Goal: Information Seeking & Learning: Find specific fact

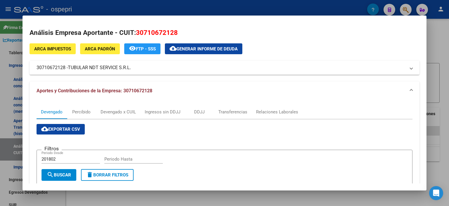
click at [434, 63] on div at bounding box center [224, 103] width 449 height 206
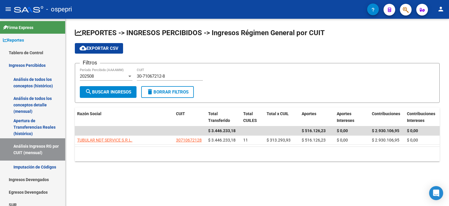
click at [270, 50] on div "cloud_download Exportar CSV" at bounding box center [257, 48] width 365 height 11
click at [145, 72] on div "30-71067212-8 CUIT" at bounding box center [170, 74] width 66 height 13
click at [145, 73] on div "30-71067212-8 CUIT" at bounding box center [170, 74] width 66 height 13
click at [144, 74] on input "30-71067212-8" at bounding box center [170, 75] width 66 height 5
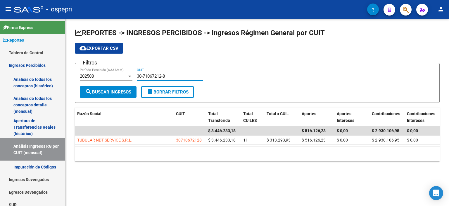
click at [144, 74] on input "30-71067212-8" at bounding box center [170, 75] width 66 height 5
paste input "65823215-7"
type input "30-65823215-7"
click at [99, 91] on span "search Buscar Ingresos" at bounding box center [108, 91] width 46 height 5
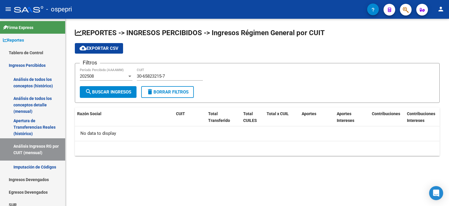
click at [115, 77] on div "202508" at bounding box center [103, 75] width 47 height 5
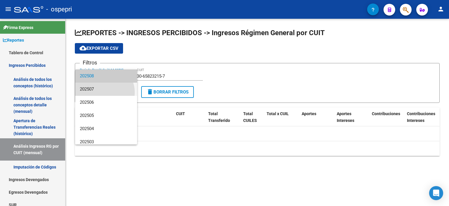
click at [104, 92] on span "202507" at bounding box center [106, 88] width 53 height 13
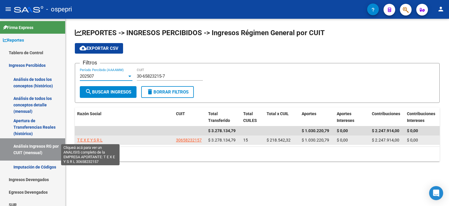
click at [92, 139] on span "T E X E Y S R L" at bounding box center [89, 139] width 25 height 5
type textarea "30658232157"
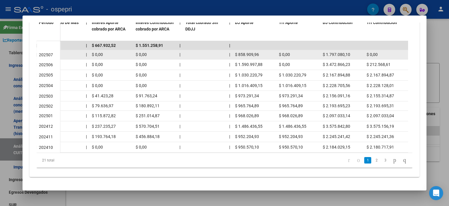
drag, startPoint x: 270, startPoint y: 46, endPoint x: 260, endPoint y: 52, distance: 12.1
drag, startPoint x: 258, startPoint y: 50, endPoint x: 239, endPoint y: 52, distance: 19.4
click at [239, 52] on span "$ 858.909,96" at bounding box center [247, 54] width 24 height 5
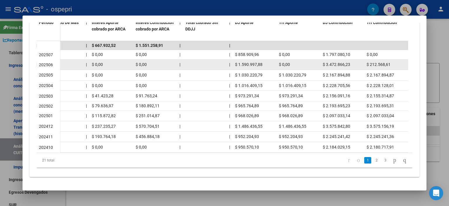
copy span "858.909,96"
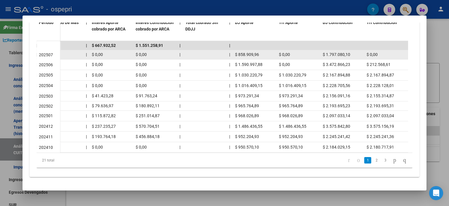
drag, startPoint x: 349, startPoint y: 49, endPoint x: 324, endPoint y: 50, distance: 25.2
click at [324, 52] on span "$ 1.797.080,10" at bounding box center [336, 54] width 27 height 5
copy span "1.797.080,10"
